Goal: Task Accomplishment & Management: Complete application form

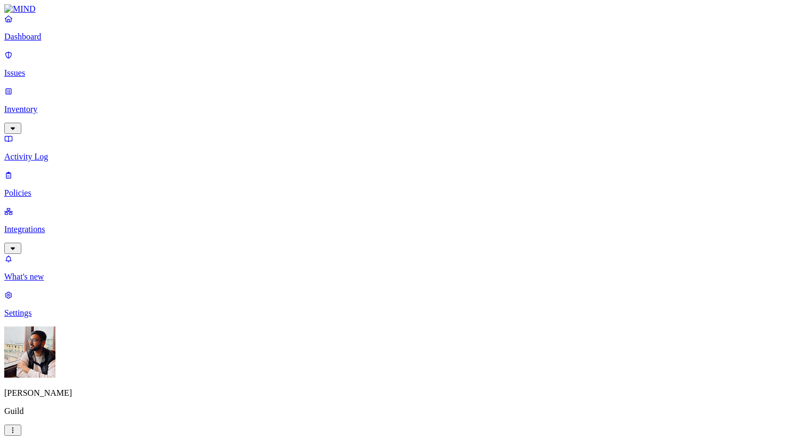
click at [343, 170] on label "Data type" at bounding box center [335, 170] width 16 height 19
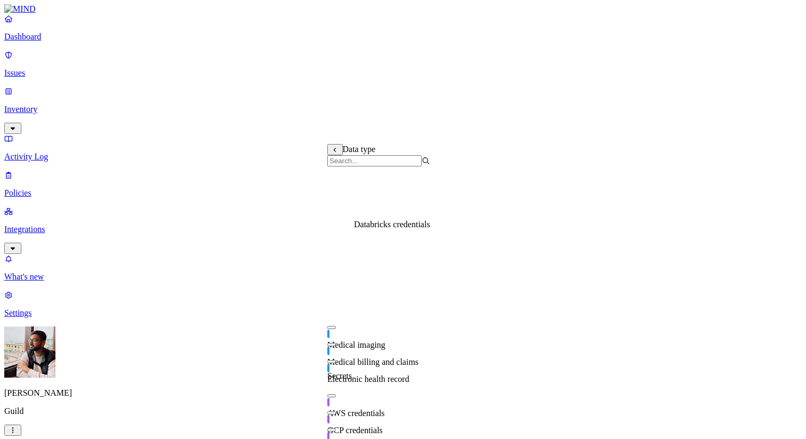
scroll to position [0, 0]
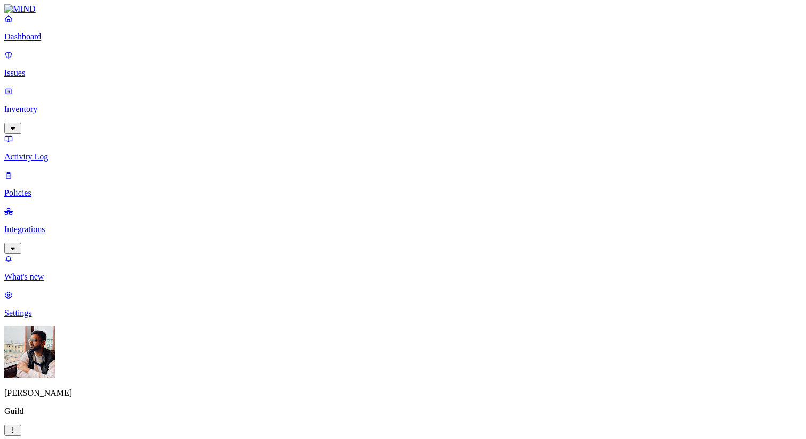
click at [356, 153] on label "Classification" at bounding box center [350, 148] width 47 height 9
click at [342, 195] on label "File type" at bounding box center [334, 187] width 15 height 19
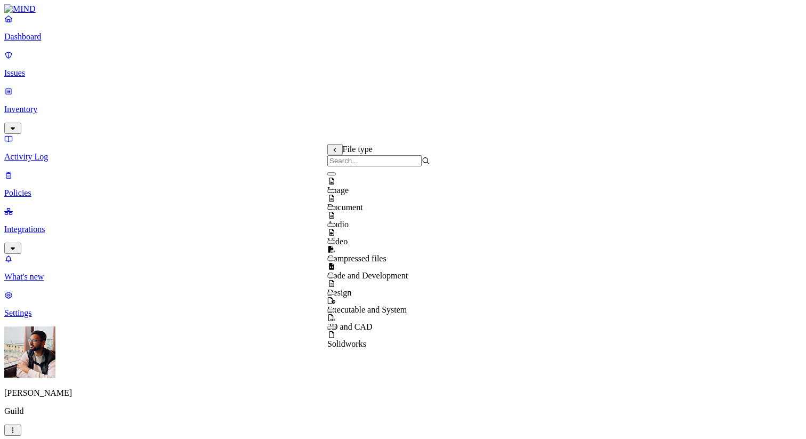
scroll to position [17, 0]
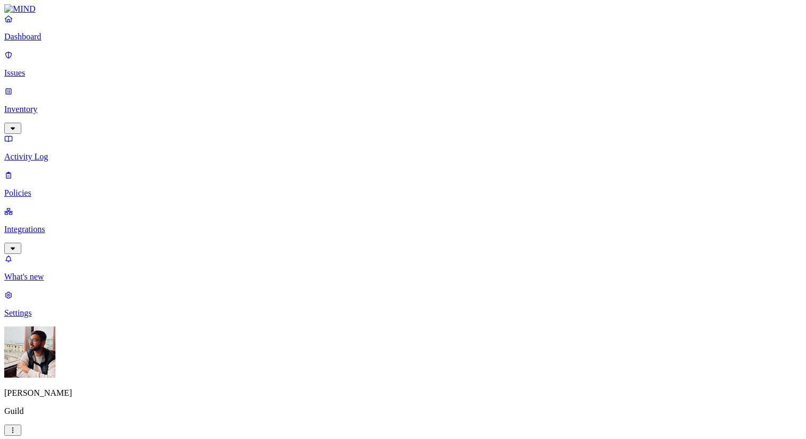
scroll to position [323, 0]
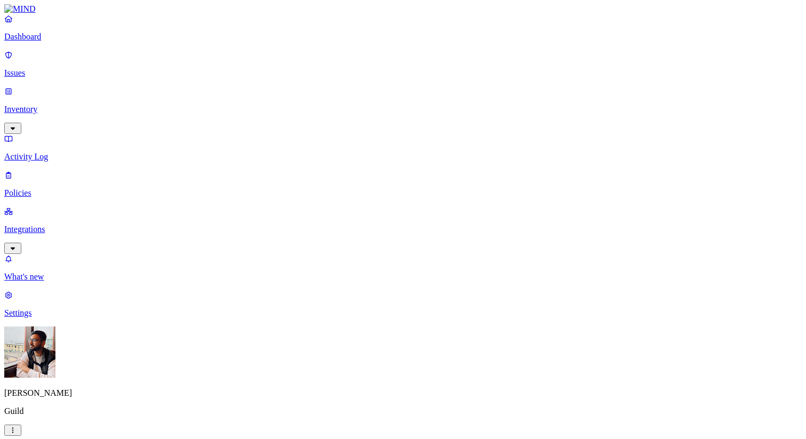
click at [371, 160] on label "Classification" at bounding box center [350, 155] width 47 height 9
click at [346, 279] on span "Other" at bounding box center [336, 283] width 19 height 9
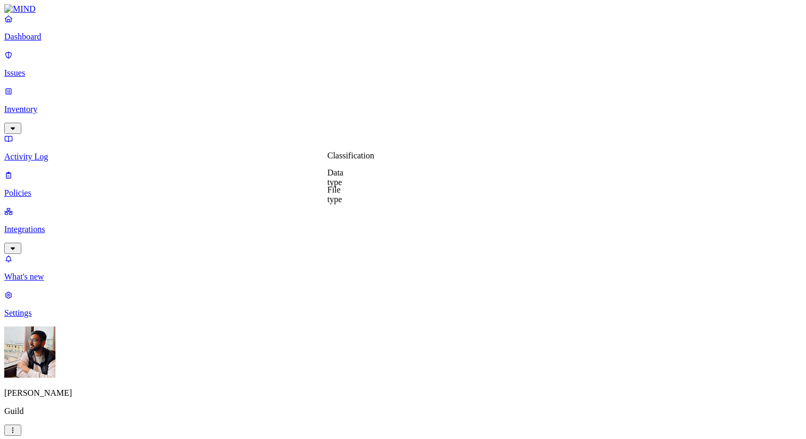
click at [343, 181] on label "Data type" at bounding box center [335, 177] width 16 height 19
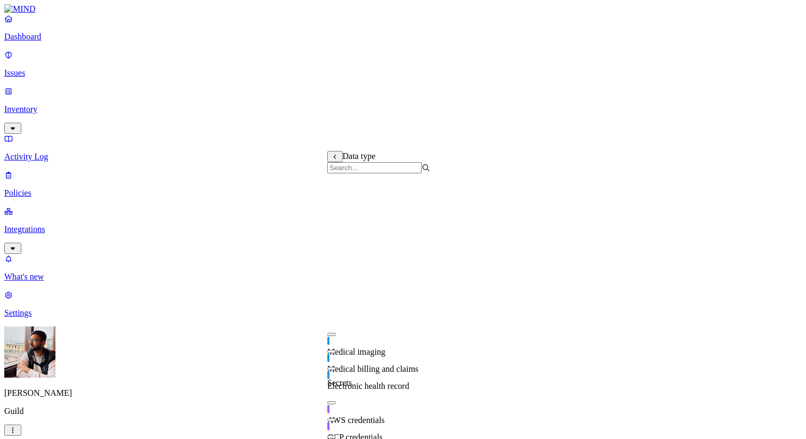
scroll to position [0, 0]
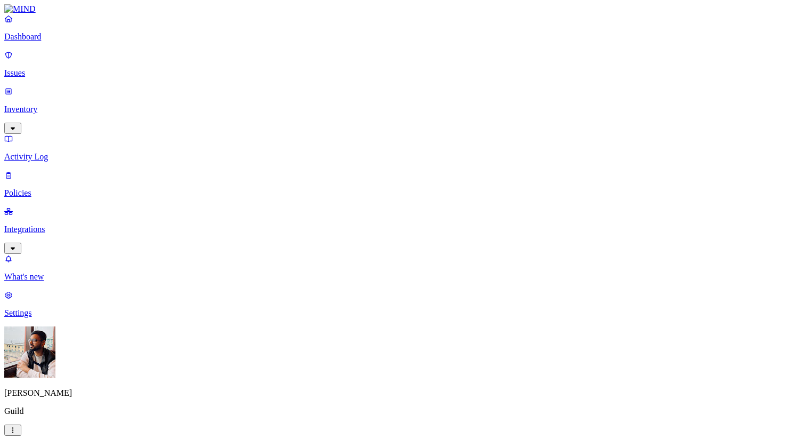
click at [352, 251] on label "Classification" at bounding box center [350, 248] width 47 height 9
click at [332, 249] on icon at bounding box center [335, 249] width 7 height 5
click at [343, 275] on label "Data type" at bounding box center [335, 270] width 16 height 19
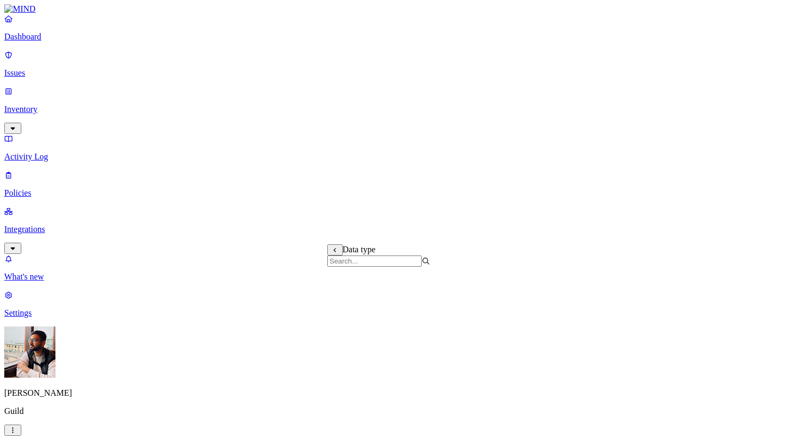
scroll to position [358, 0]
click at [342, 287] on label "File type" at bounding box center [334, 287] width 15 height 19
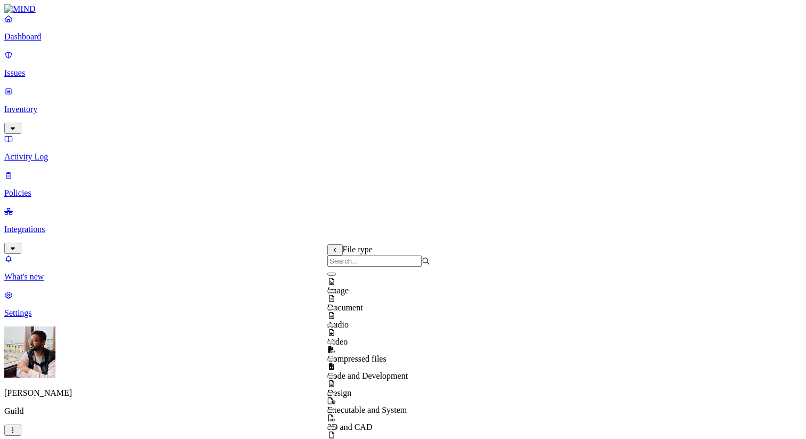
scroll to position [17, 0]
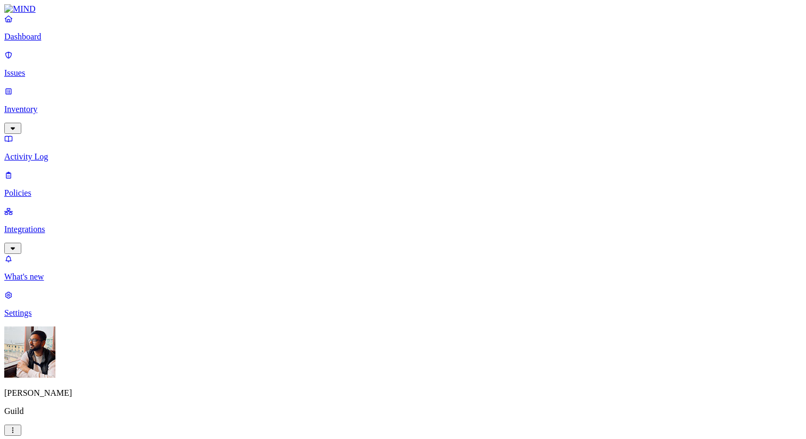
scroll to position [311, 0]
click at [361, 279] on label "Specific application" at bounding box center [346, 278] width 38 height 19
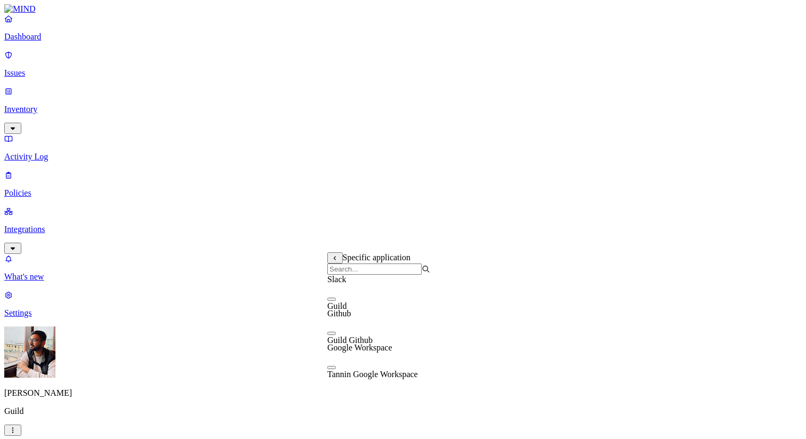
click at [336, 301] on button "button" at bounding box center [331, 298] width 9 height 3
click at [336, 303] on button "button" at bounding box center [331, 297] width 9 height 11
click at [336, 335] on button "button" at bounding box center [331, 333] width 9 height 3
click at [336, 337] on button "button" at bounding box center [331, 331] width 9 height 11
click at [365, 275] on input "search" at bounding box center [374, 268] width 94 height 11
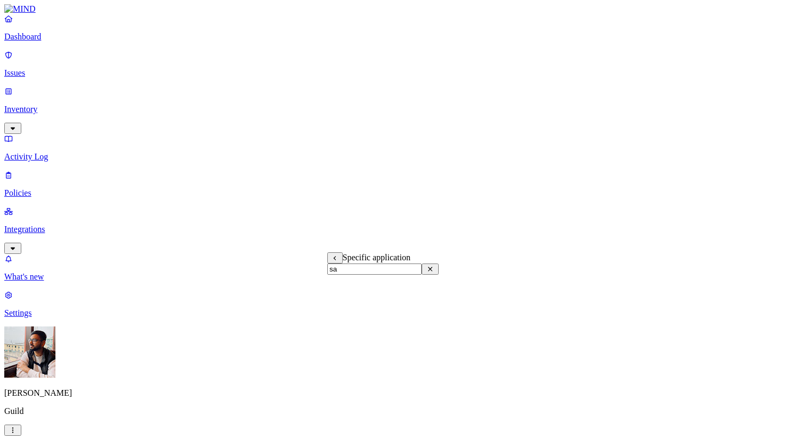
type input "s"
click at [368, 265] on label "Application type" at bounding box center [347, 261] width 41 height 19
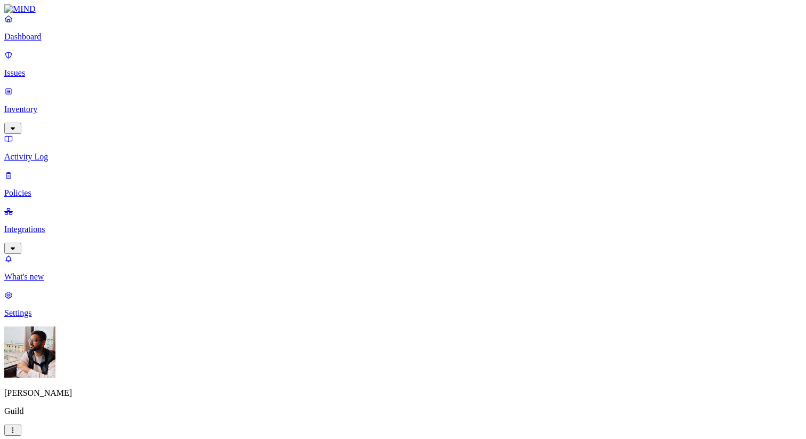
scroll to position [239, 0]
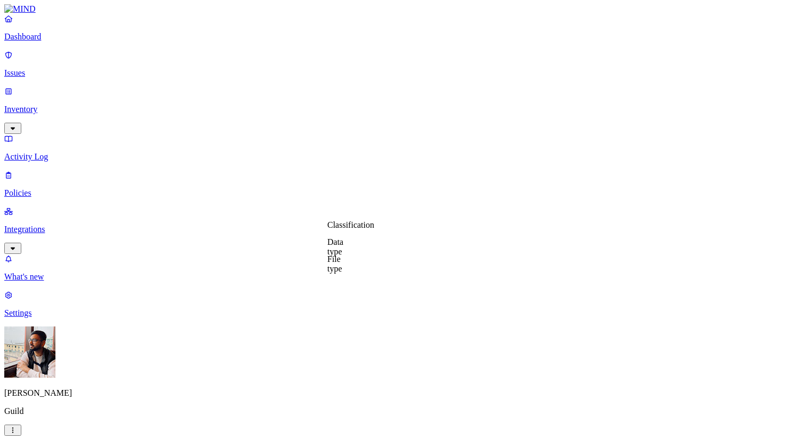
click at [364, 229] on label "Classification" at bounding box center [350, 224] width 47 height 9
click at [334, 350] on div "Other" at bounding box center [378, 343] width 103 height 30
click at [336, 269] on button "button" at bounding box center [331, 266] width 9 height 3
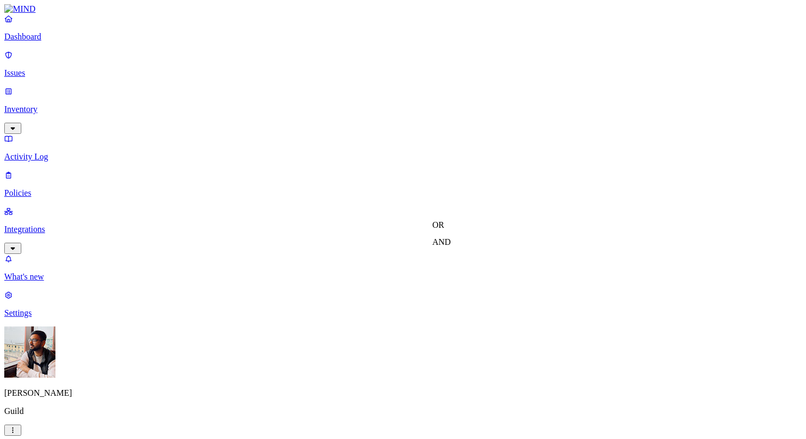
click at [448, 246] on label "AND" at bounding box center [441, 241] width 19 height 9
click at [464, 257] on label "Data type" at bounding box center [448, 252] width 33 height 9
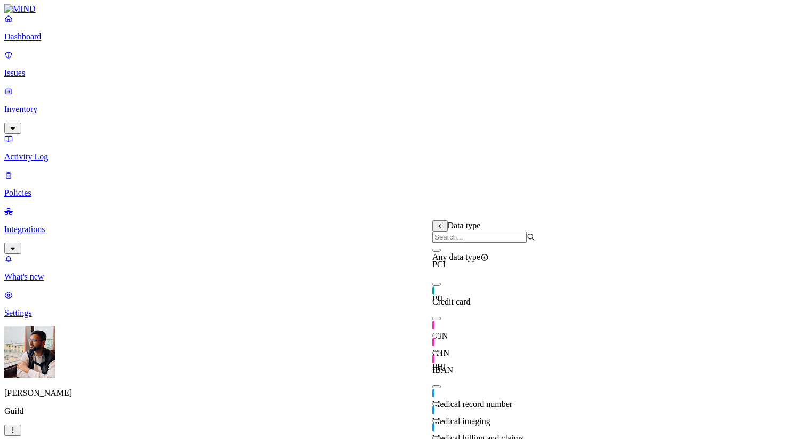
scroll to position [239, 0]
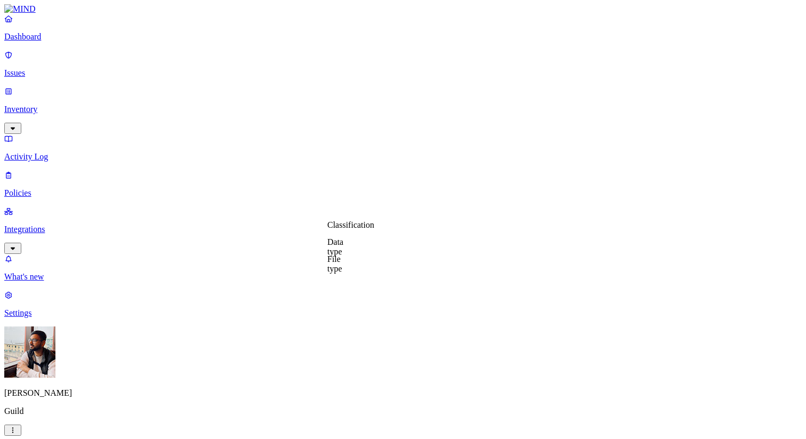
click at [342, 265] on label "File type" at bounding box center [334, 263] width 15 height 19
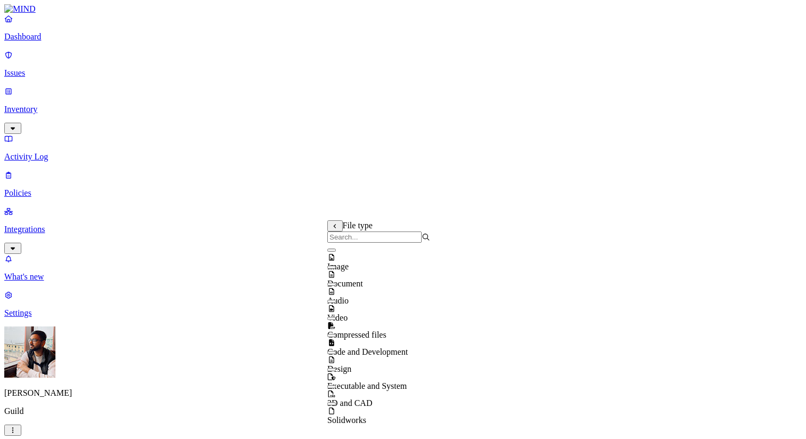
scroll to position [0, 0]
click at [338, 226] on icon at bounding box center [335, 225] width 7 height 5
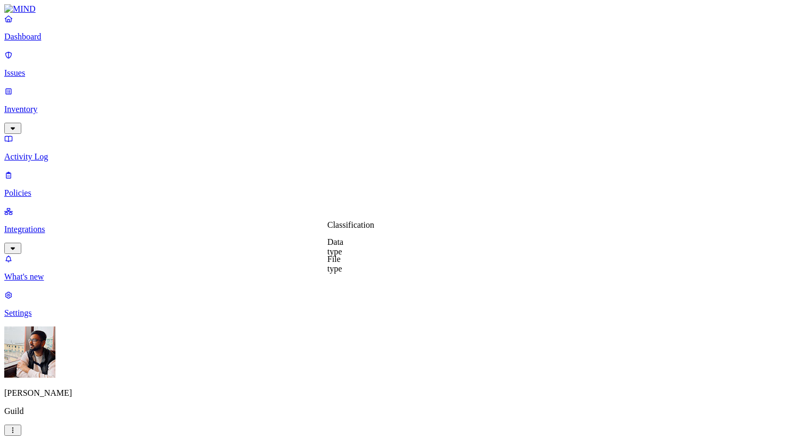
click at [343, 247] on label "Data type" at bounding box center [335, 246] width 16 height 19
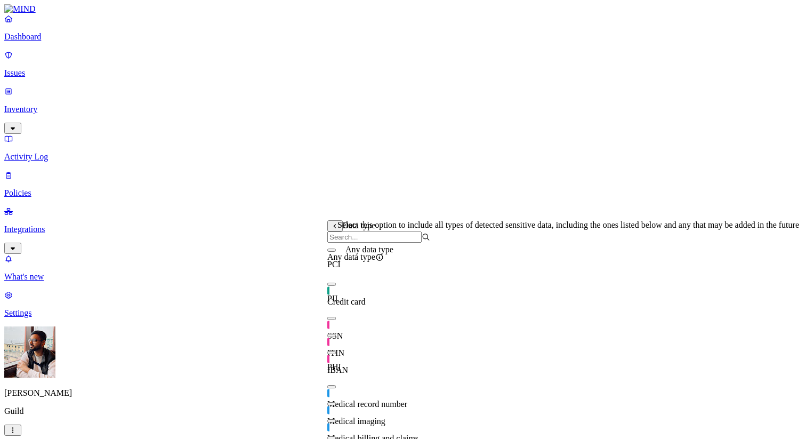
click at [383, 261] on icon at bounding box center [379, 257] width 7 height 7
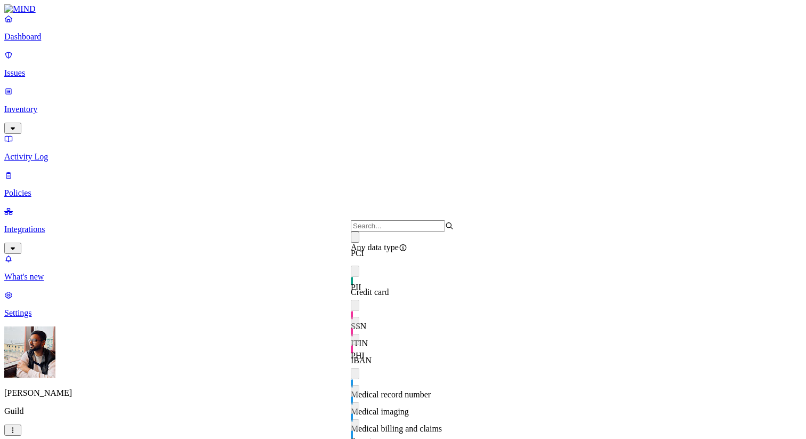
scroll to position [239, 0]
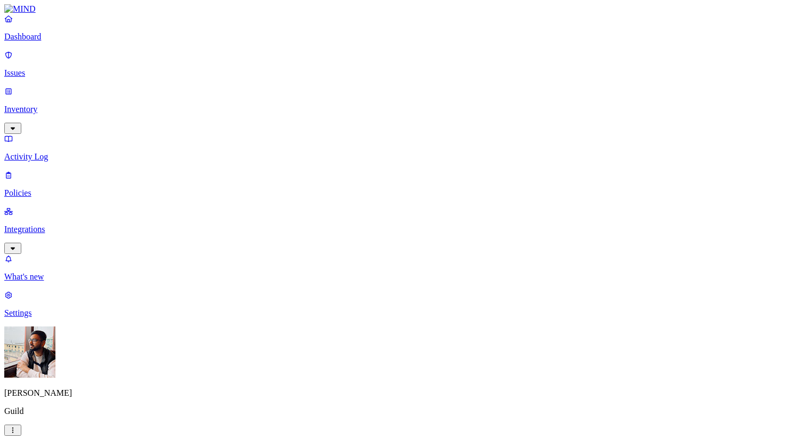
click at [343, 252] on label "Data type" at bounding box center [335, 246] width 16 height 19
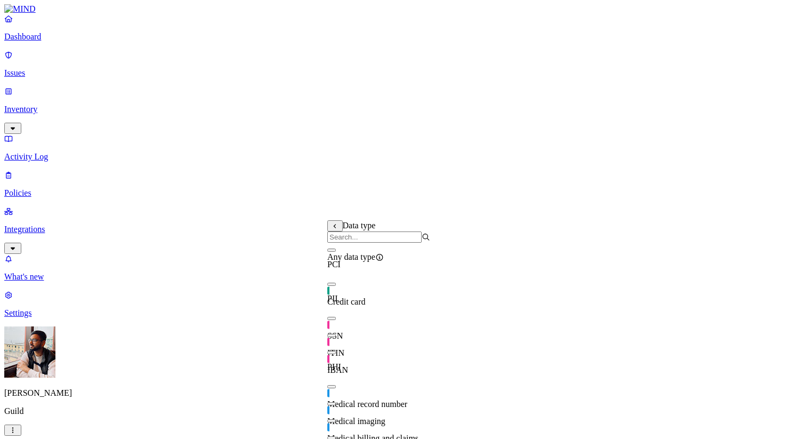
scroll to position [0, 0]
click at [337, 225] on button at bounding box center [334, 225] width 15 height 11
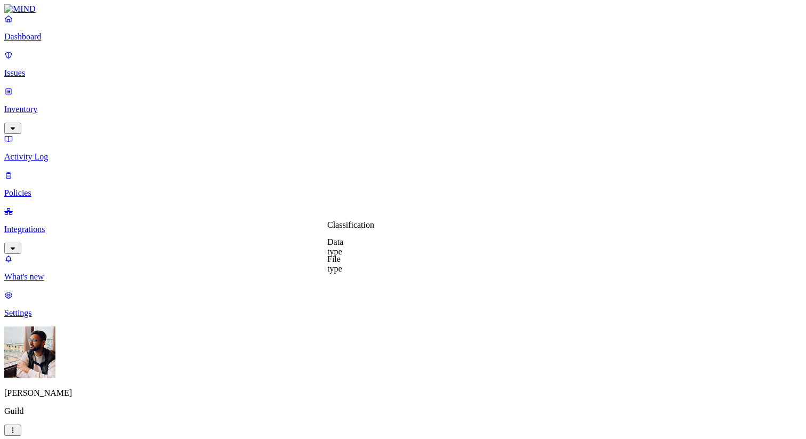
click at [353, 229] on label "Classification" at bounding box center [350, 224] width 47 height 9
click at [336, 337] on button "button" at bounding box center [331, 335] width 9 height 3
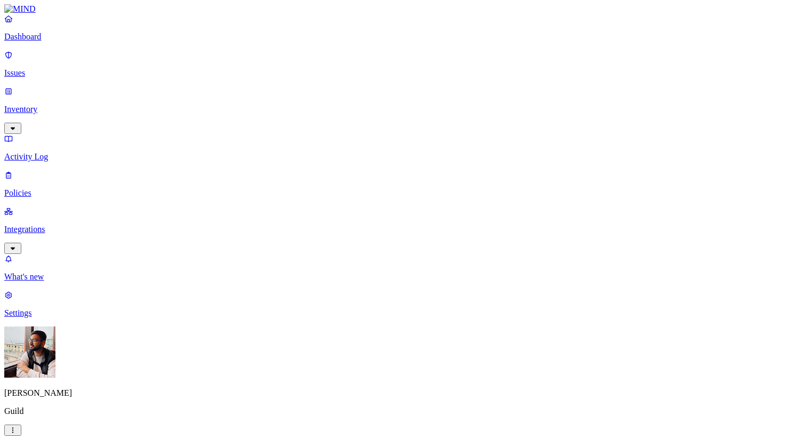
scroll to position [216, 0]
drag, startPoint x: 332, startPoint y: 196, endPoint x: 568, endPoint y: 196, distance: 235.6
copy p "policy will be triggered by any data uploaded to any destination by any user."
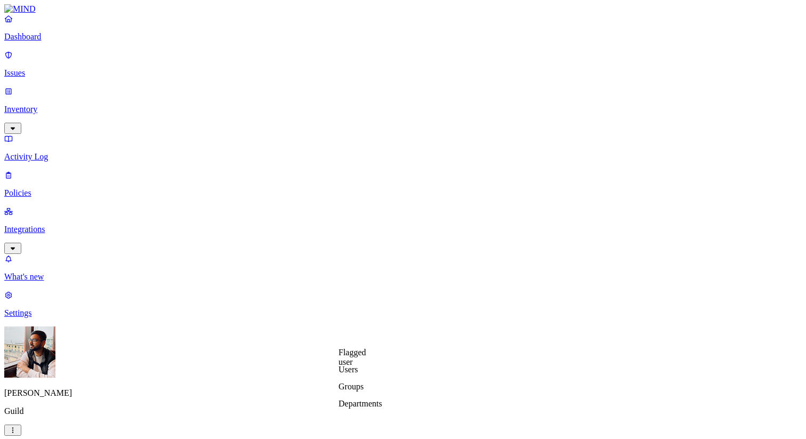
click at [49, 224] on p "Integrations" at bounding box center [402, 229] width 797 height 10
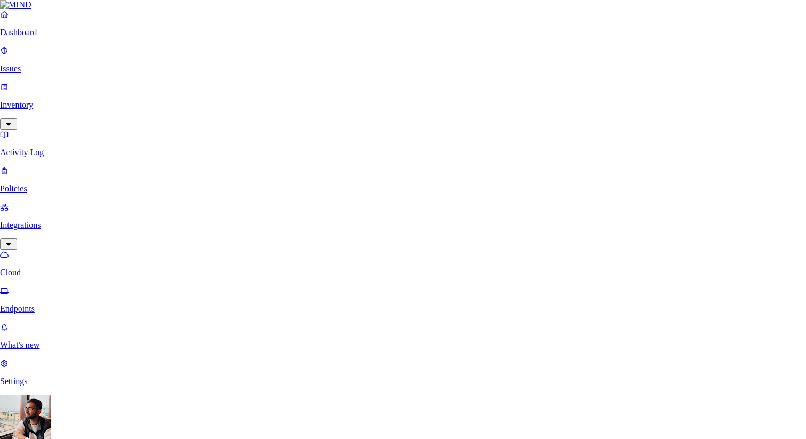
type input "sales"
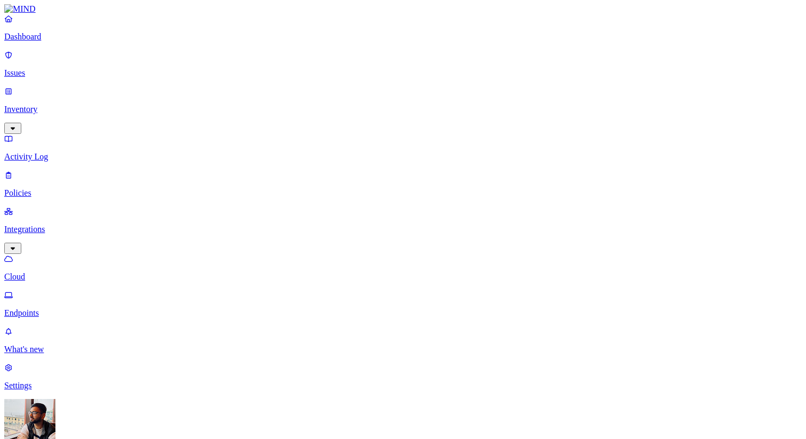
click at [52, 188] on p "Policies" at bounding box center [402, 193] width 797 height 10
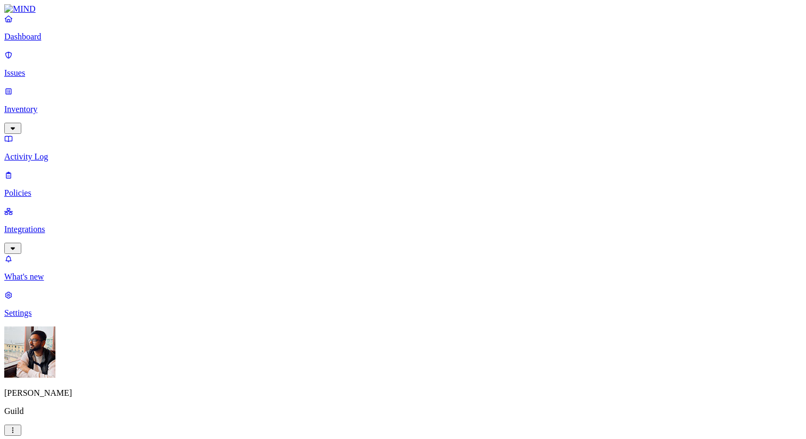
click at [83, 152] on p "Activity Log" at bounding box center [402, 157] width 797 height 10
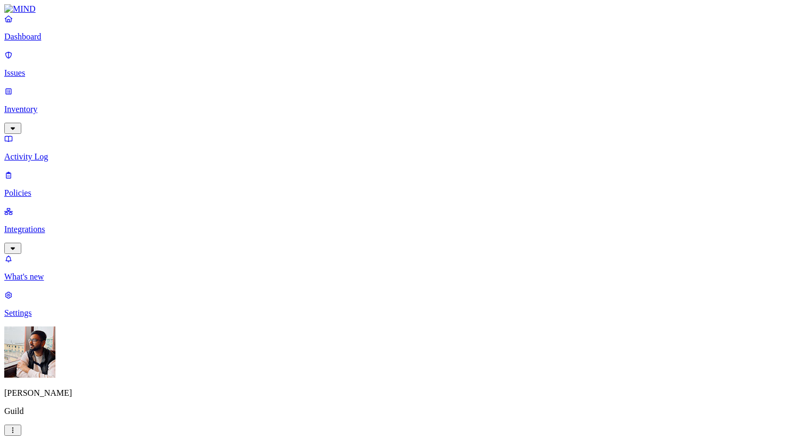
click at [61, 104] on p "Inventory" at bounding box center [402, 109] width 797 height 10
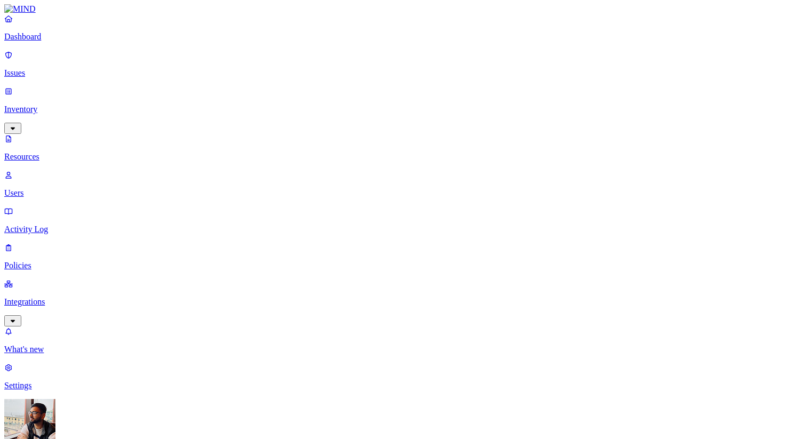
click at [69, 297] on p "Integrations" at bounding box center [402, 302] width 797 height 10
click at [56, 133] on div "Dashboard Issues Inventory Activity Log Policies Integrations Cloud Endpoints" at bounding box center [402, 166] width 797 height 304
click at [62, 187] on nav "Dashboard Issues Inventory Activity Log Policies Integrations Cloud Endpoints W…" at bounding box center [402, 202] width 797 height 376
click at [64, 308] on p "Endpoints" at bounding box center [402, 313] width 797 height 10
click at [56, 152] on p "Activity Log" at bounding box center [402, 157] width 797 height 10
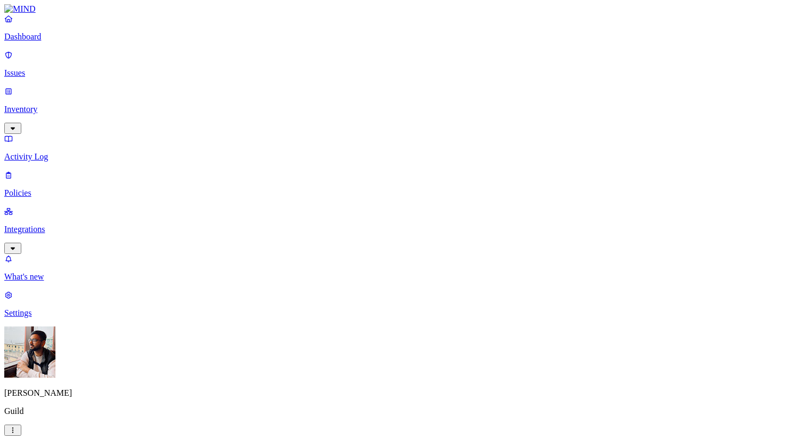
click at [66, 104] on p "Inventory" at bounding box center [402, 109] width 797 height 10
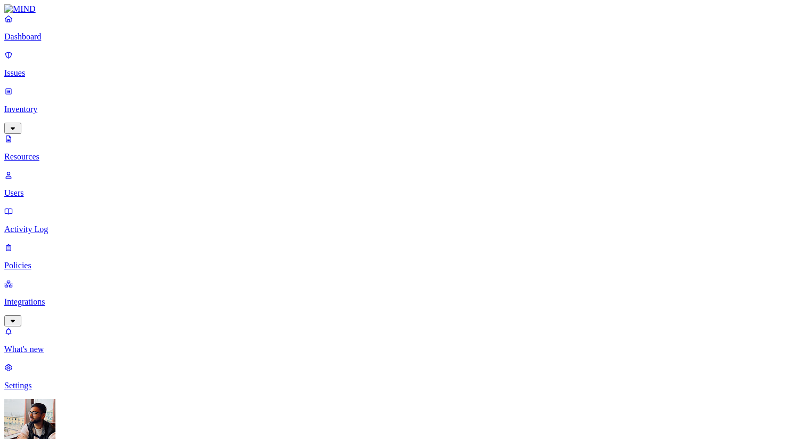
click at [66, 86] on link "Inventory" at bounding box center [402, 109] width 797 height 46
click at [73, 68] on p "Issues" at bounding box center [402, 73] width 797 height 10
